Goal: Transaction & Acquisition: Purchase product/service

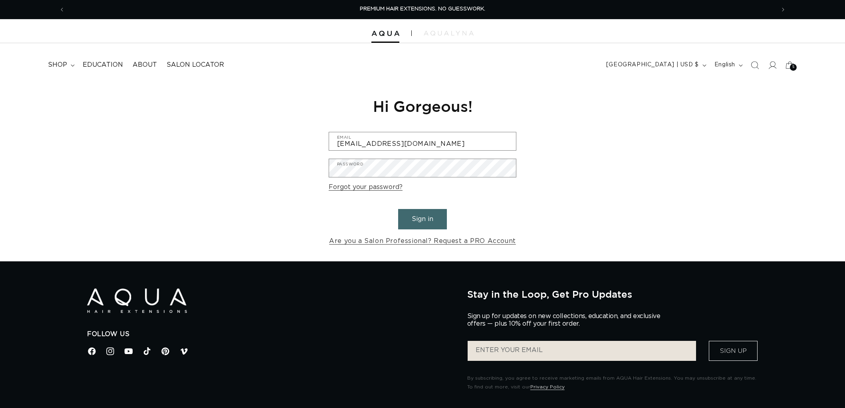
click at [431, 220] on button "Sign in" at bounding box center [422, 219] width 49 height 20
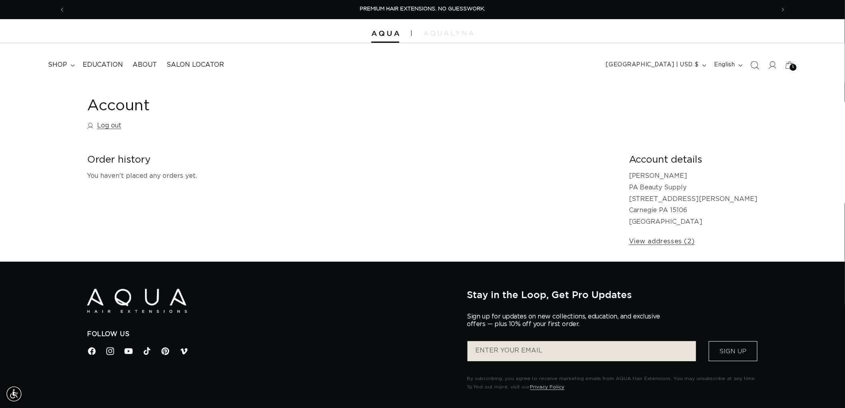
click at [758, 66] on icon "Search" at bounding box center [756, 65] width 8 height 8
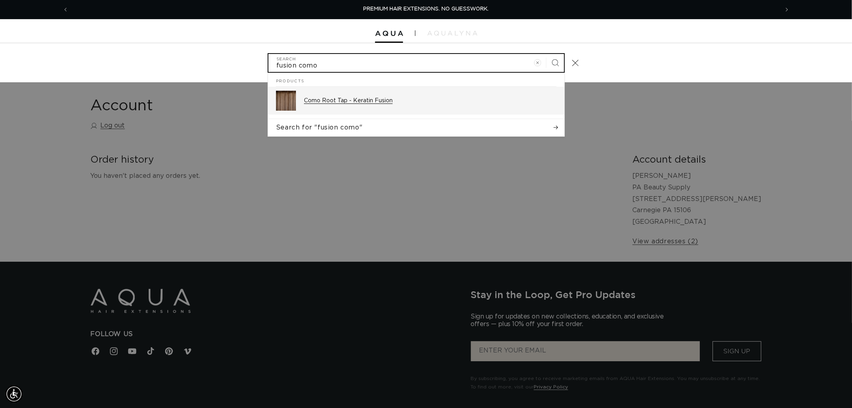
type input "fusion como"
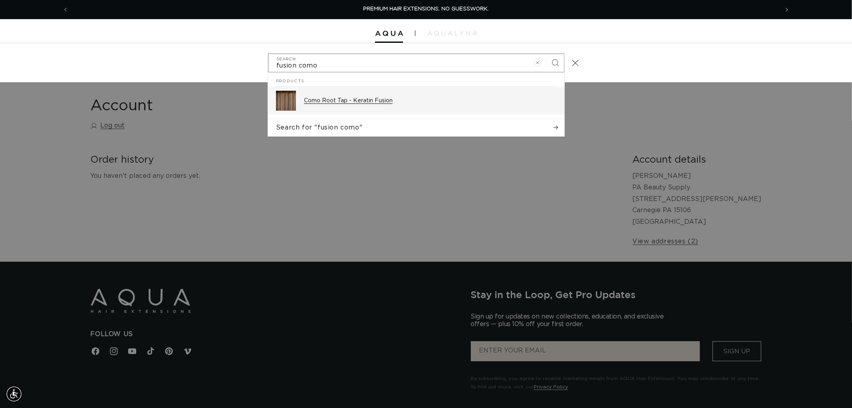
click at [376, 108] on div "Como Root Tap - Keratin Fusion" at bounding box center [430, 101] width 253 height 20
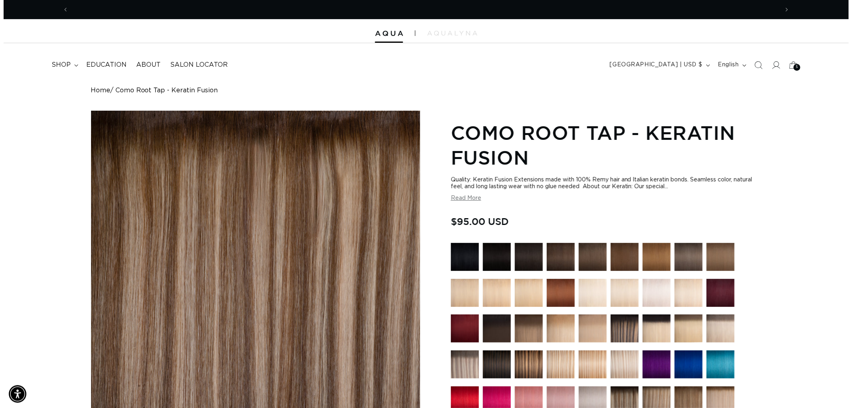
scroll to position [0, 1420]
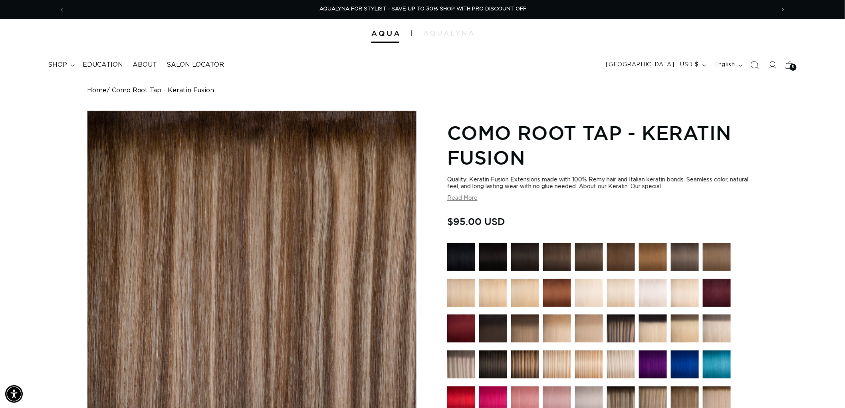
click at [754, 70] on span "Search" at bounding box center [755, 65] width 18 height 18
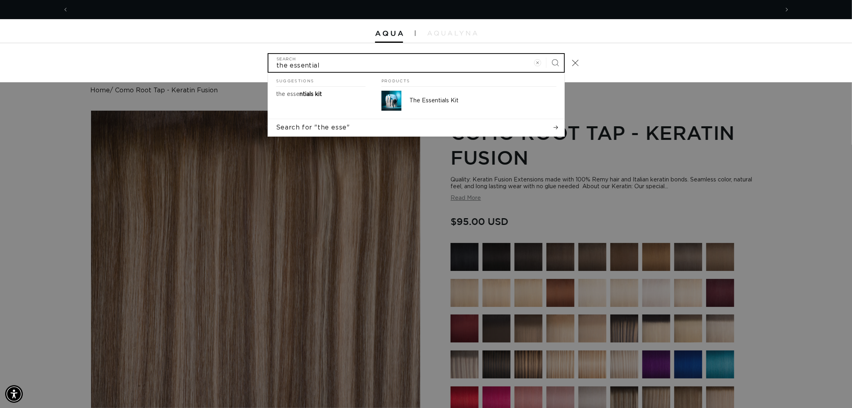
scroll to position [0, 710]
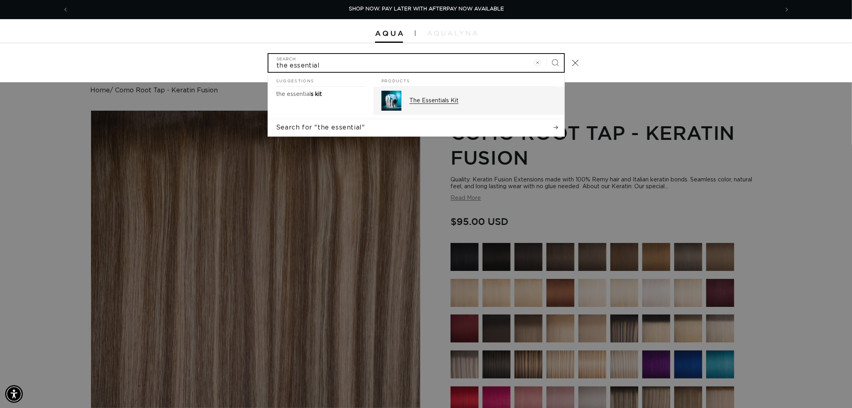
type input "the essential"
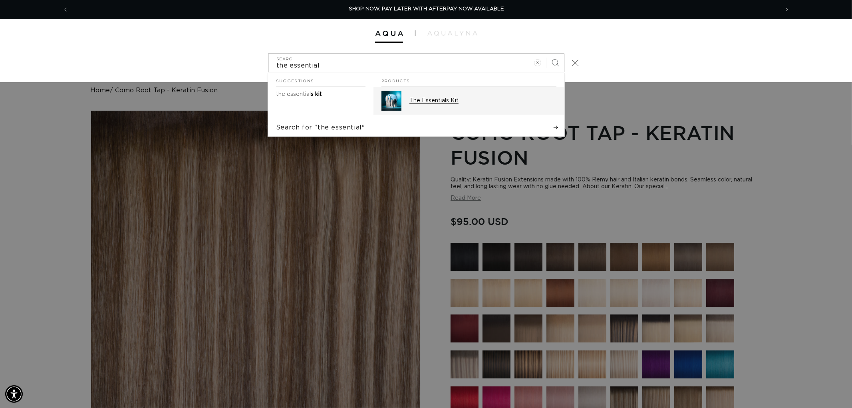
click at [440, 98] on p "The Essentials Kit" at bounding box center [483, 100] width 147 height 7
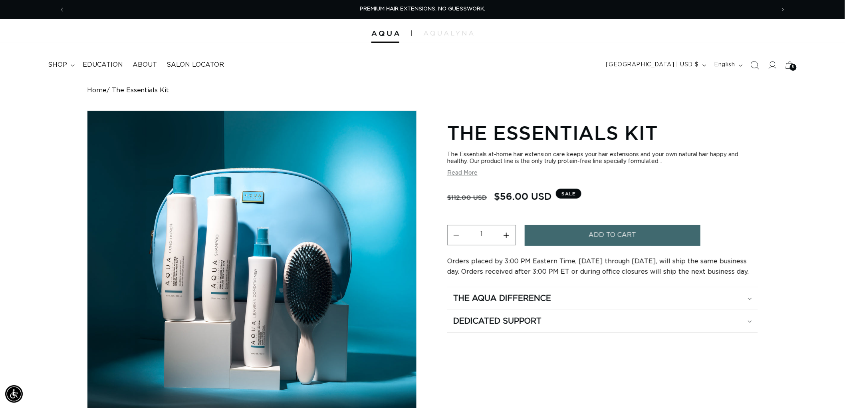
click at [750, 69] on span "Search" at bounding box center [755, 65] width 18 height 18
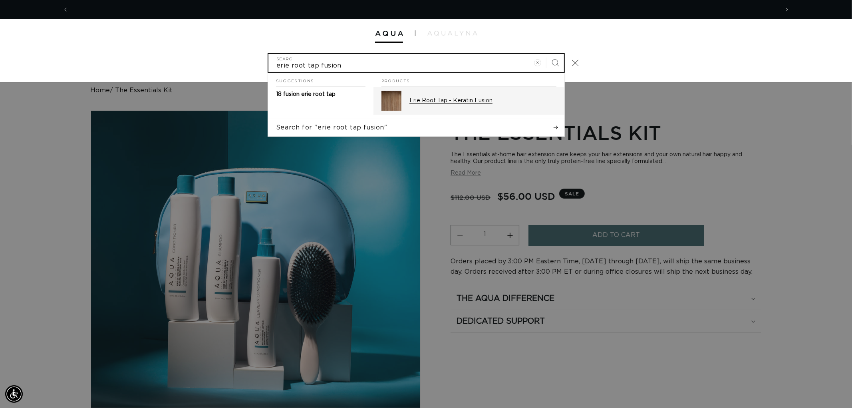
scroll to position [0, 1420]
type input "erie root tap fusion"
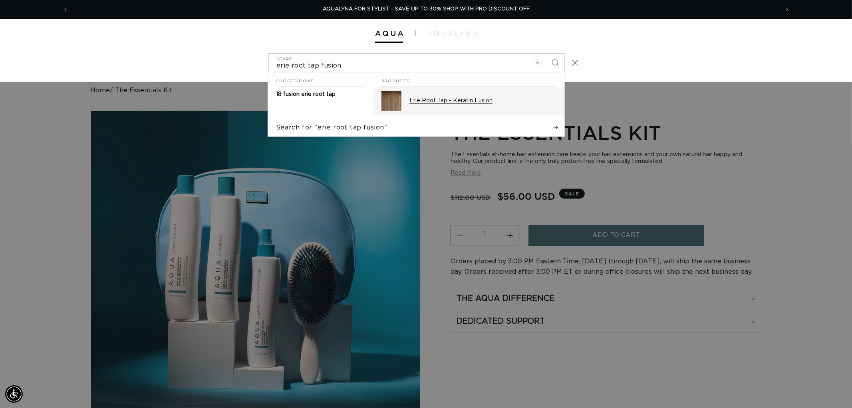
click at [444, 109] on div "Erie Root Tap - Keratin Fusion" at bounding box center [483, 101] width 147 height 20
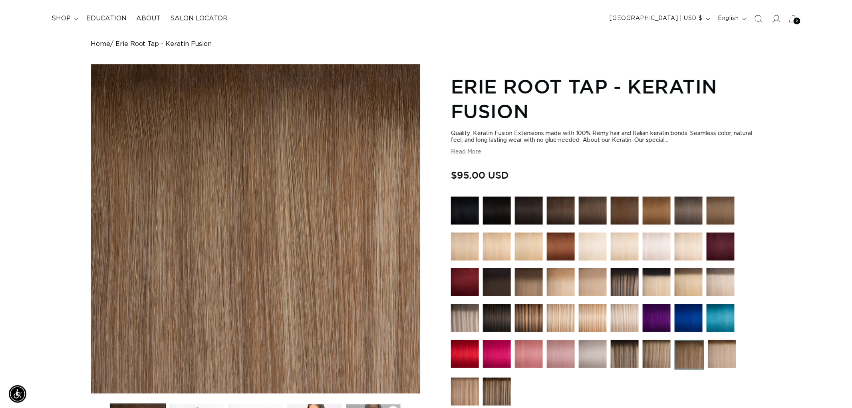
scroll to position [0, 1420]
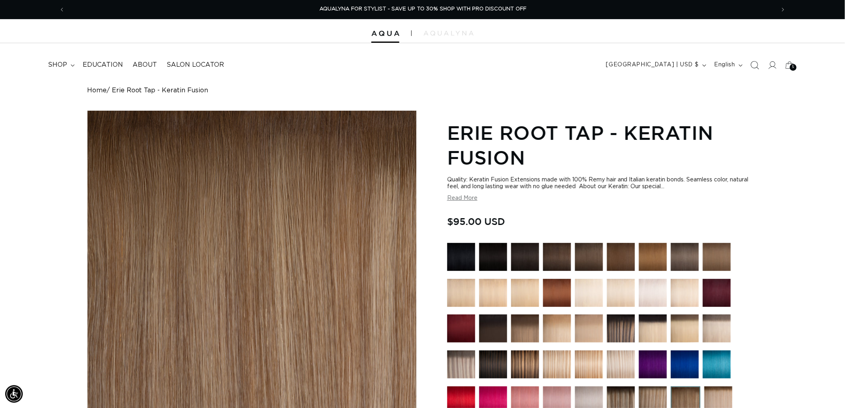
click at [758, 61] on icon "Search" at bounding box center [755, 65] width 8 height 8
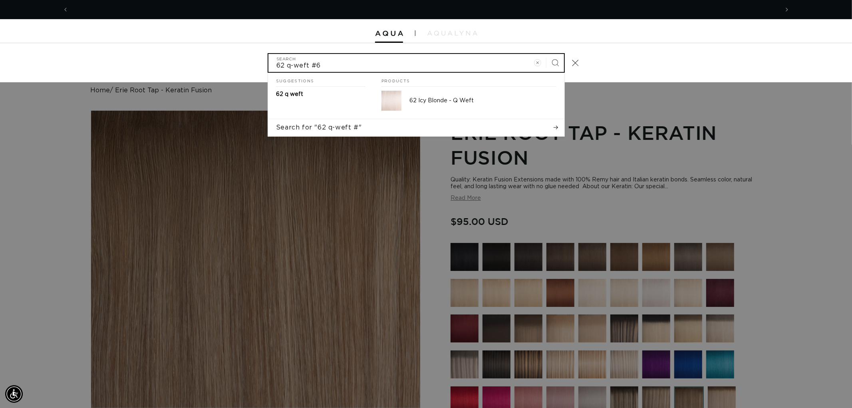
scroll to position [0, 710]
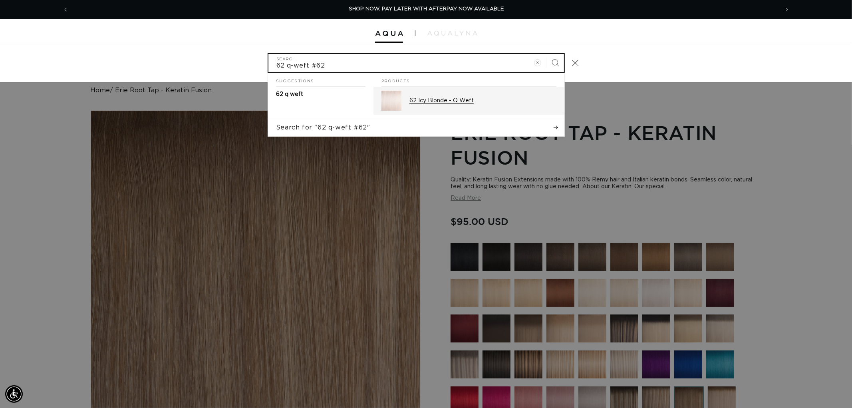
type input "62 q-weft #62"
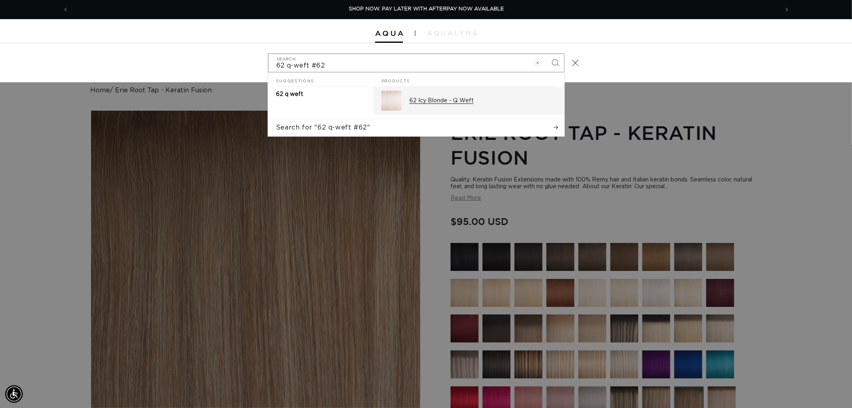
click at [424, 95] on div "62 Icy Blonde - Q Weft" at bounding box center [483, 101] width 147 height 20
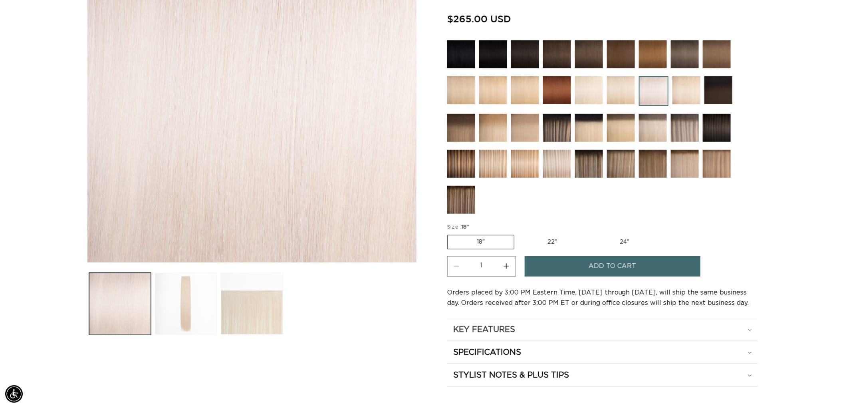
scroll to position [0, 710]
